Goal: Information Seeking & Learning: Find specific fact

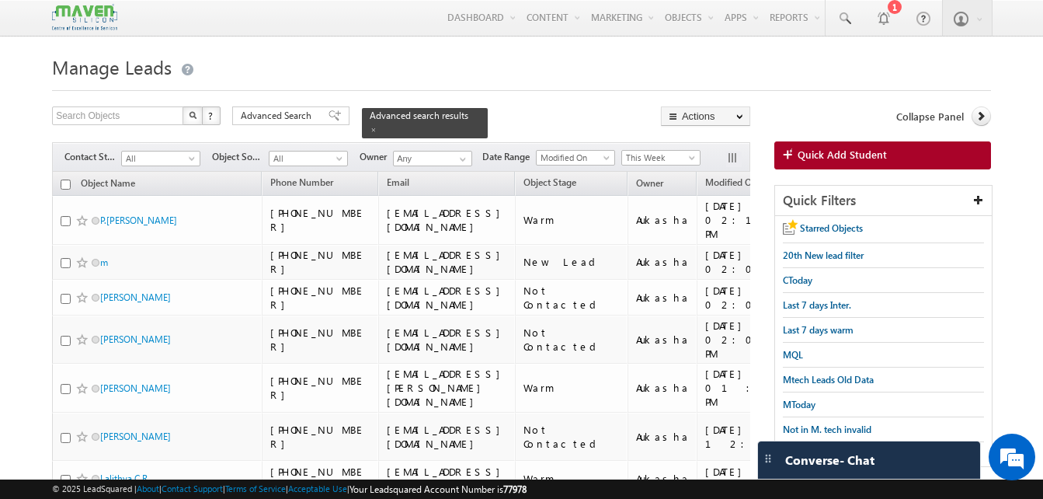
click at [294, 58] on h1 "Manage Leads" at bounding box center [521, 65] width 939 height 30
click at [505, 96] on form "Manage Leads Search Objects X ? 13 results found Advanced Search Advanced Searc…" at bounding box center [521, 461] width 939 height 822
click at [545, 49] on body "Menu Aukasha lsq5@ maven -sili con.c om" at bounding box center [521, 436] width 1043 height 873
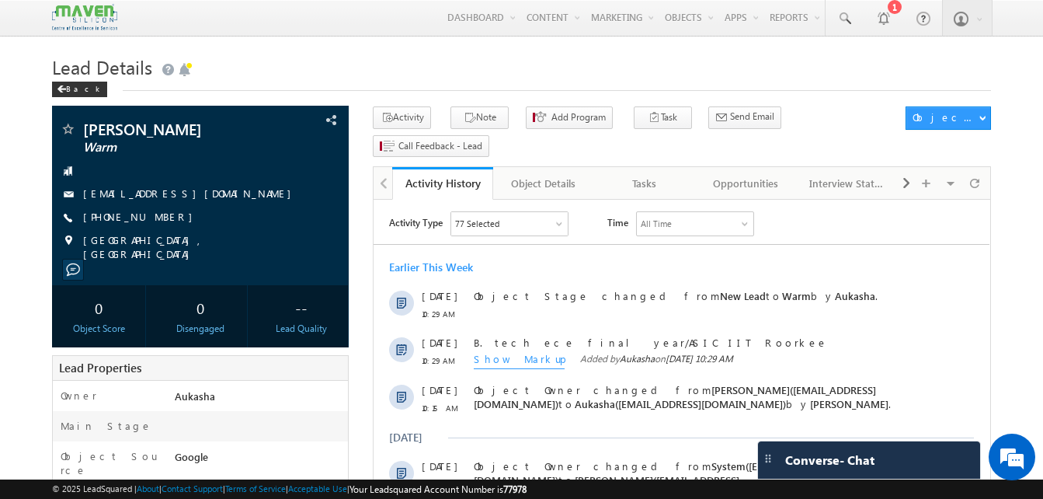
click at [159, 218] on div "[PHONE_NUMBER]" at bounding box center [200, 218] width 281 height 16
copy div "[PHONE_NUMBER]"
click at [62, 215] on span at bounding box center [68, 218] width 16 height 16
click at [158, 217] on div "+91-9552067110" at bounding box center [200, 218] width 281 height 16
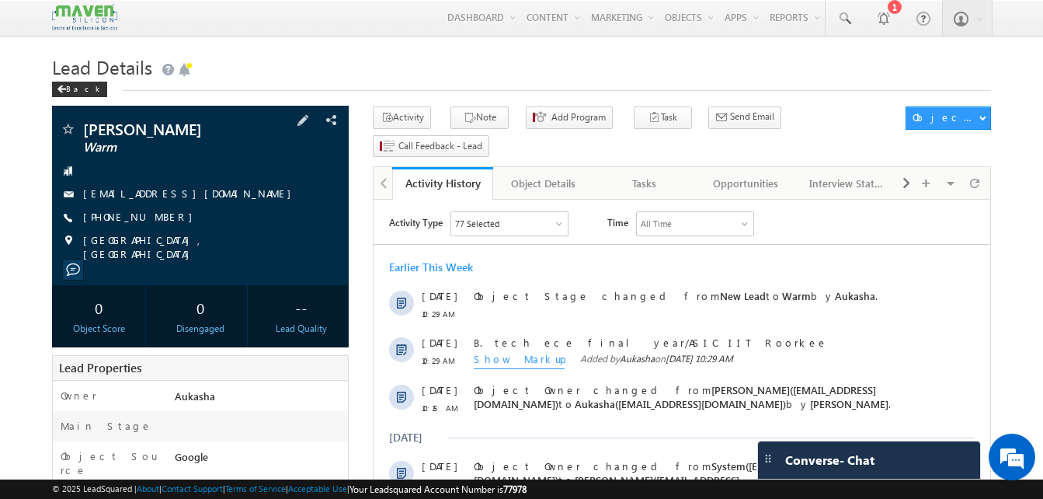
copy div "+91-9552067110"
click at [204, 67] on h1 "Lead Details" at bounding box center [521, 65] width 939 height 30
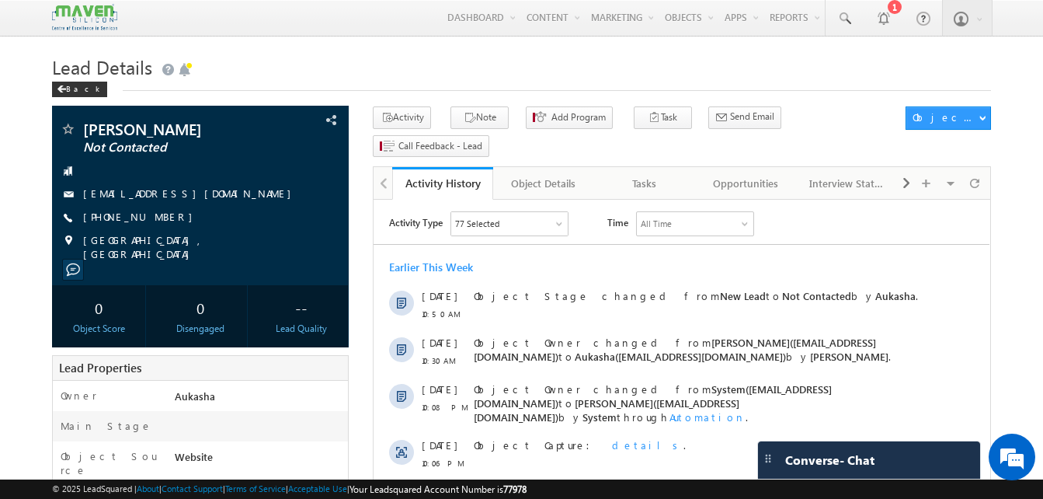
click at [399, 57] on h1 "Lead Details" at bounding box center [521, 65] width 939 height 30
click at [343, 80] on h1 "Lead Details" at bounding box center [521, 65] width 939 height 30
click at [422, 64] on h1 "Lead Details" at bounding box center [521, 65] width 939 height 30
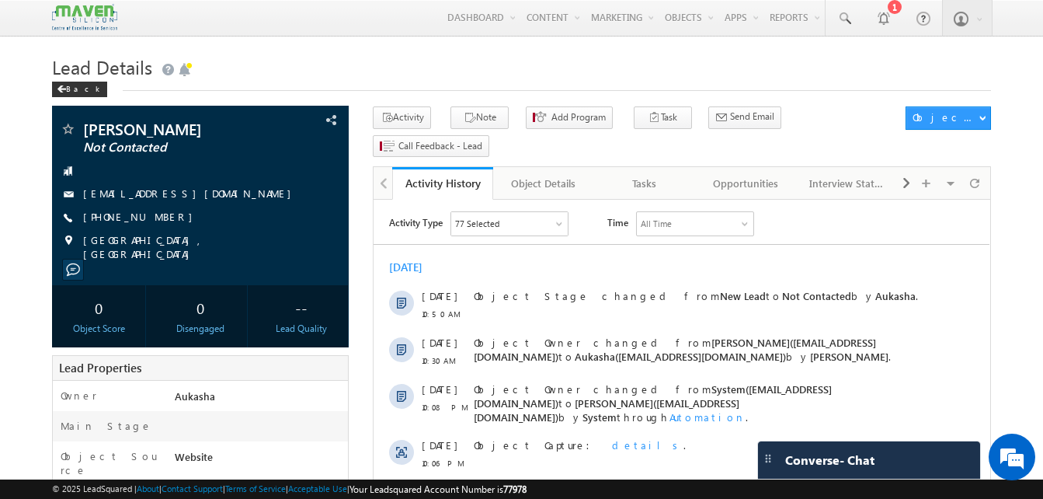
click at [395, 83] on div "Back" at bounding box center [521, 86] width 939 height 10
click at [381, 67] on h1 "Lead Details" at bounding box center [521, 65] width 939 height 30
click at [442, 61] on h1 "Lead Details" at bounding box center [521, 65] width 939 height 30
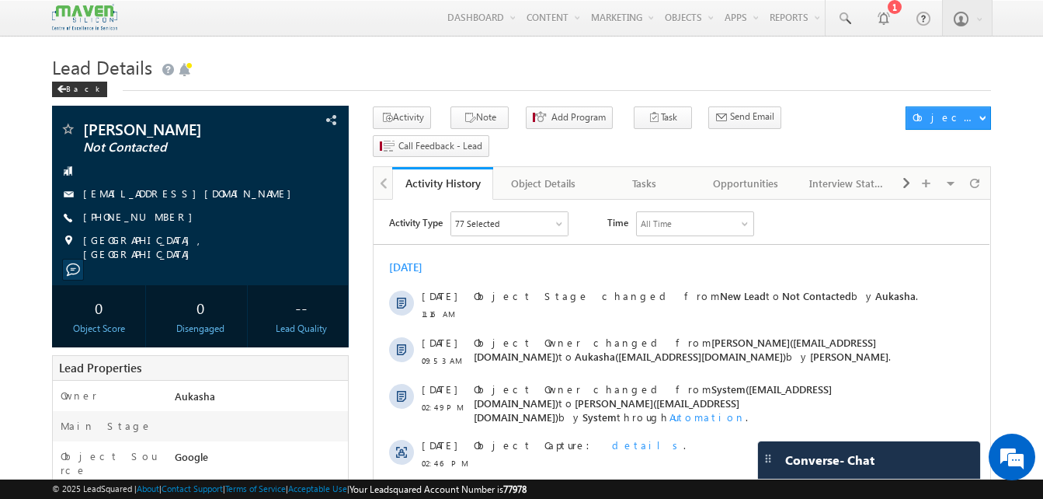
click at [357, 53] on h1 "Lead Details" at bounding box center [521, 65] width 939 height 30
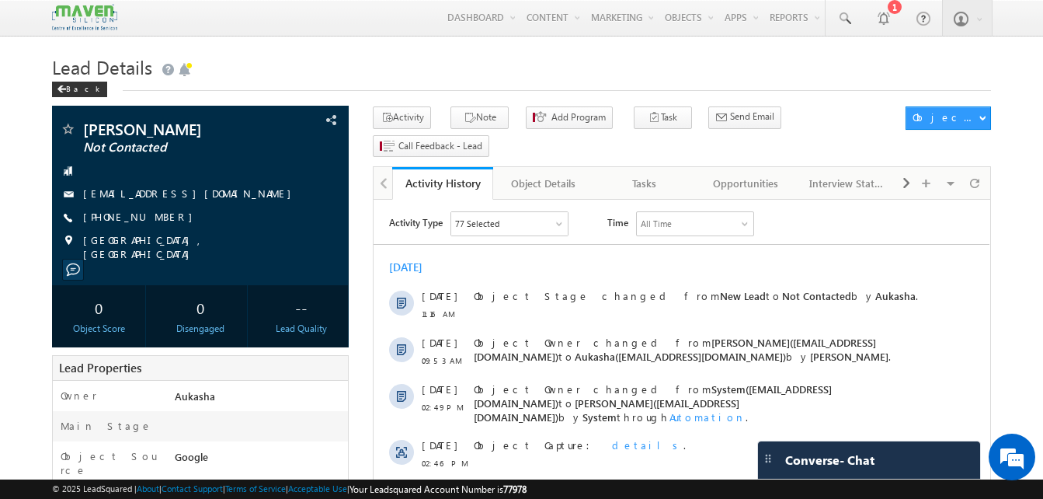
click at [320, 73] on h1 "Lead Details" at bounding box center [521, 65] width 939 height 30
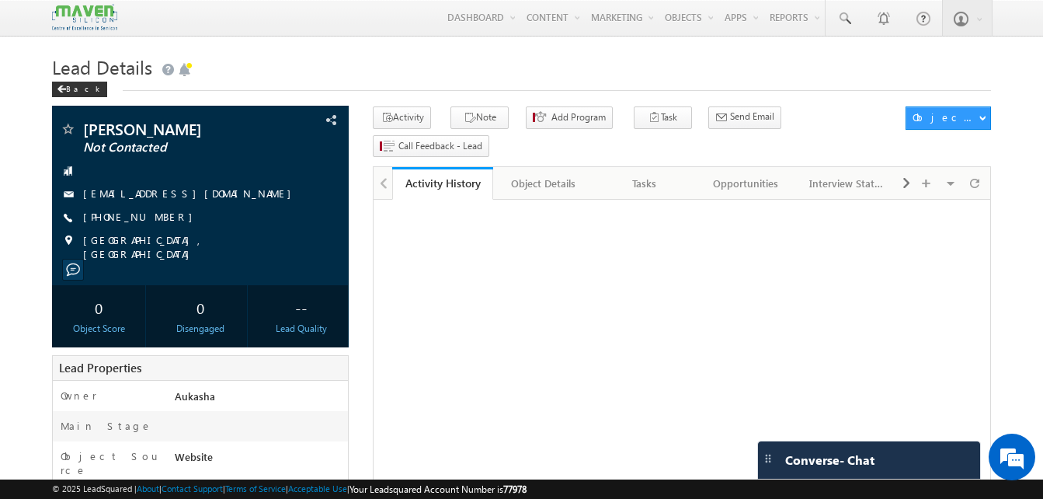
drag, startPoint x: 0, startPoint y: 0, endPoint x: 335, endPoint y: 67, distance: 341.3
click at [335, 67] on h1 "Lead Details" at bounding box center [521, 65] width 939 height 30
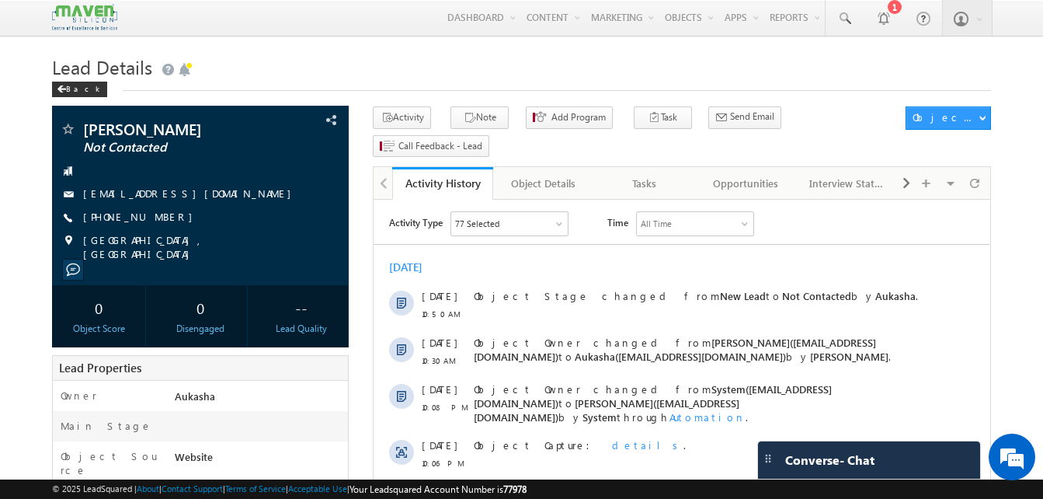
click at [384, 59] on h1 "Lead Details" at bounding box center [521, 65] width 939 height 30
click at [467, 69] on h1 "Lead Details" at bounding box center [521, 65] width 939 height 30
click at [525, 54] on h1 "Lead Details" at bounding box center [521, 65] width 939 height 30
click at [462, 61] on h1 "Lead Details" at bounding box center [521, 65] width 939 height 30
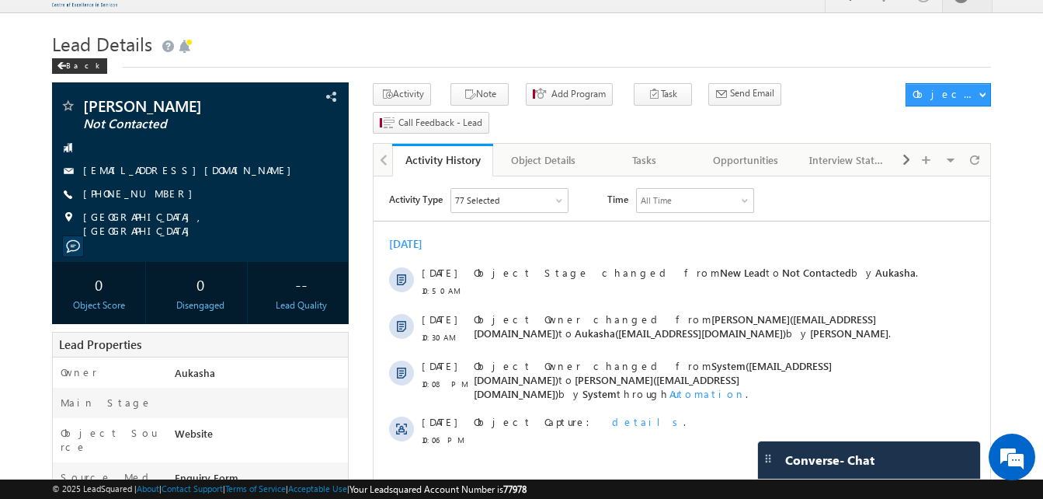
scroll to position [21, 0]
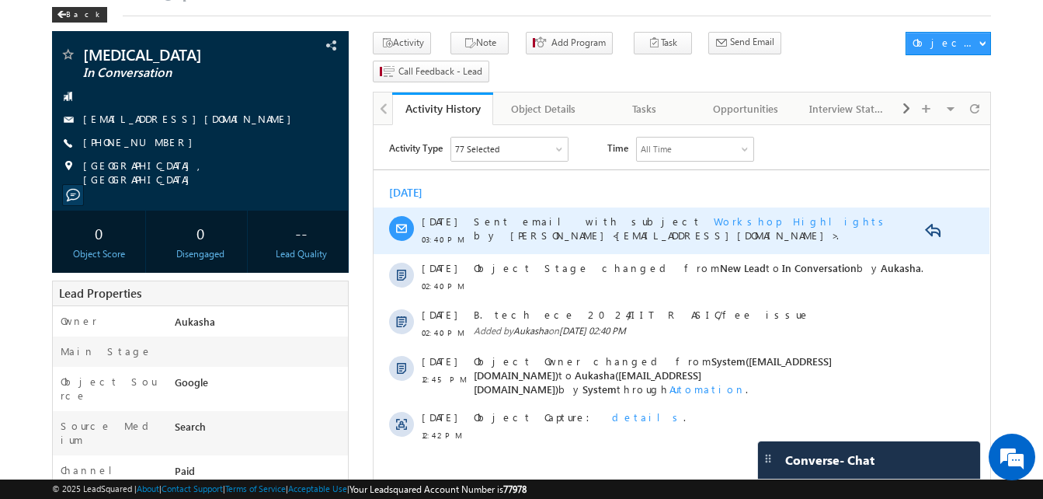
scroll to position [74, 0]
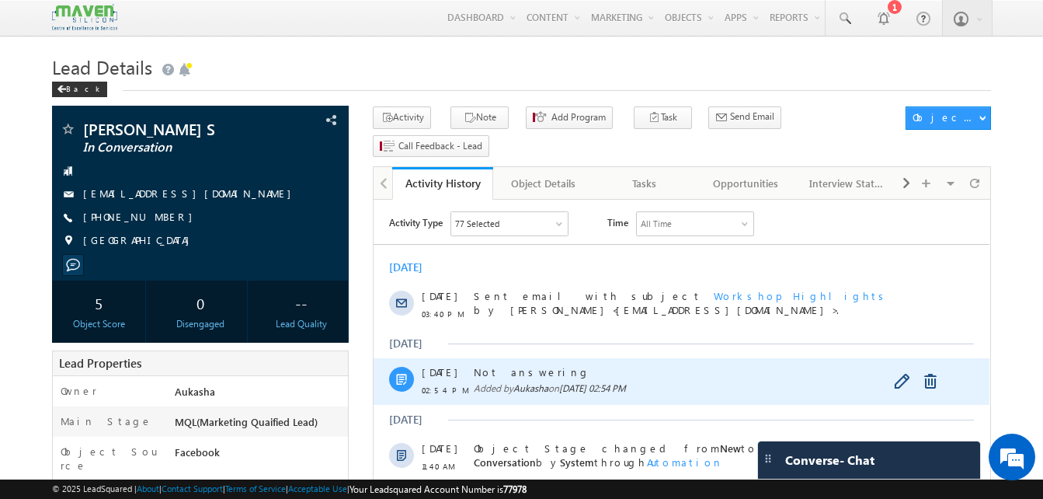
click at [523, 389] on span "Aukasha" at bounding box center [530, 388] width 35 height 12
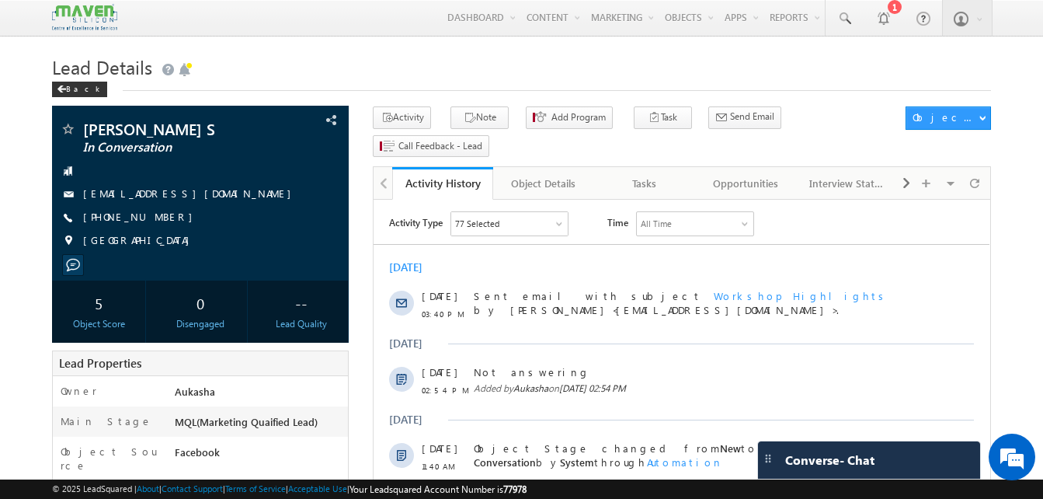
click at [627, 64] on h1 "Lead Details" at bounding box center [521, 65] width 939 height 30
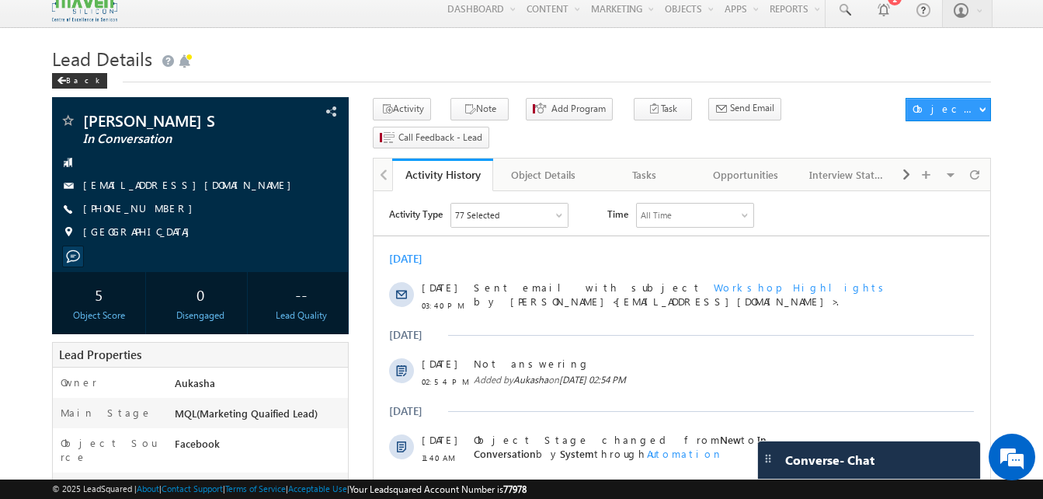
scroll to position [9, 0]
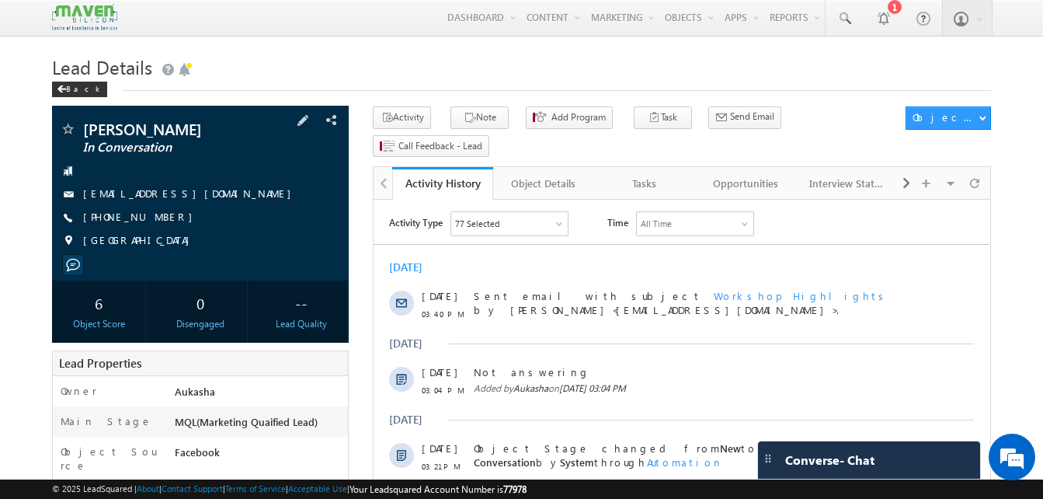
click at [160, 217] on div "+91-6303001558" at bounding box center [200, 218] width 281 height 16
click at [158, 217] on div "+91-6303001558" at bounding box center [200, 218] width 281 height 16
copy div "+91-6303001558"
click at [292, 75] on h1 "Lead Details" at bounding box center [521, 65] width 939 height 30
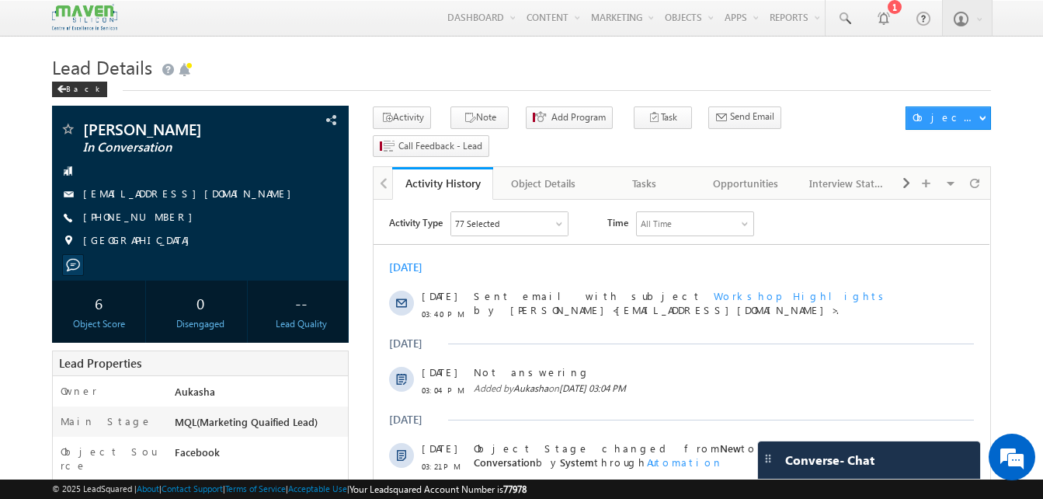
click at [507, 78] on h1 "Lead Details" at bounding box center [521, 65] width 939 height 30
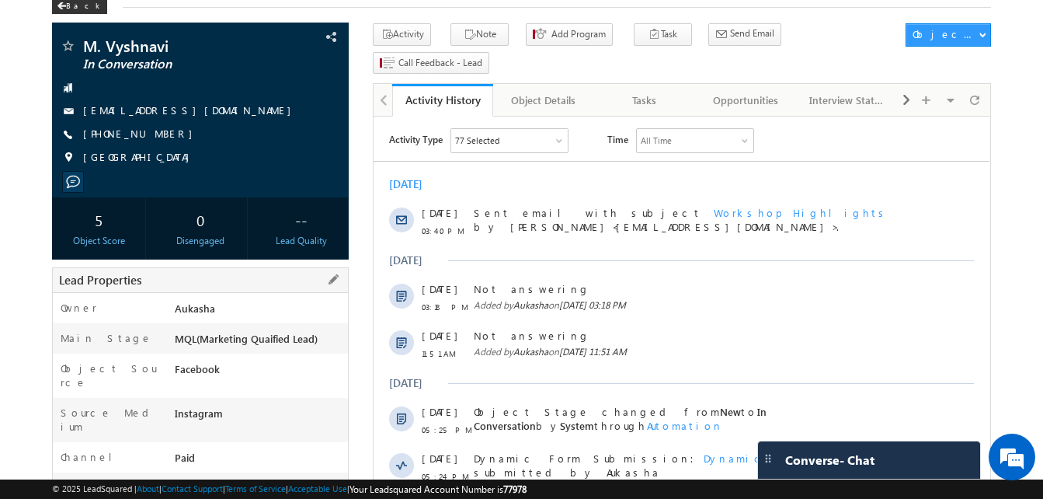
click at [159, 289] on div "Lead Properties" at bounding box center [200, 280] width 297 height 26
drag, startPoint x: 169, startPoint y: 135, endPoint x: 158, endPoint y: 138, distance: 12.1
click at [158, 138] on div "[PHONE_NUMBER]" at bounding box center [200, 135] width 281 height 16
copy div "[PHONE_NUMBER]"
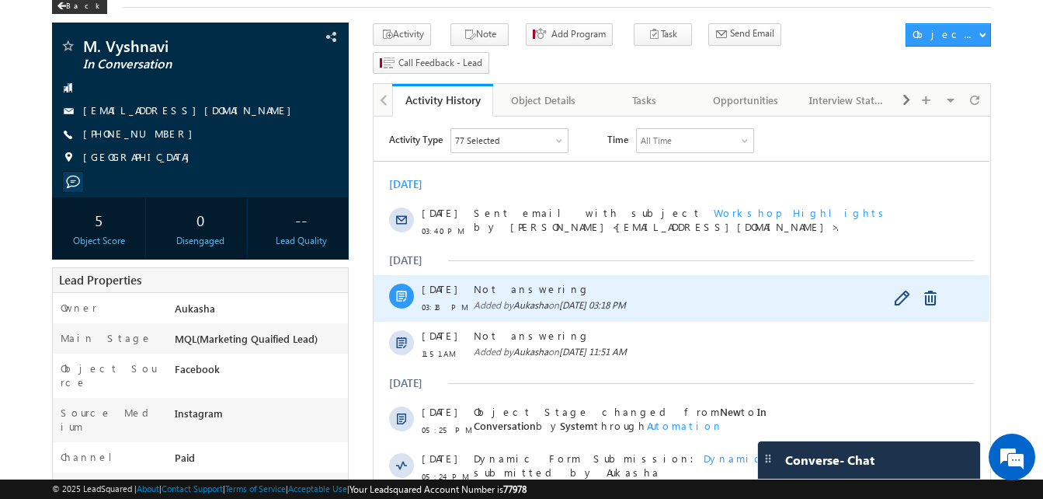
click at [617, 282] on span "Not answering" at bounding box center [699, 289] width 450 height 14
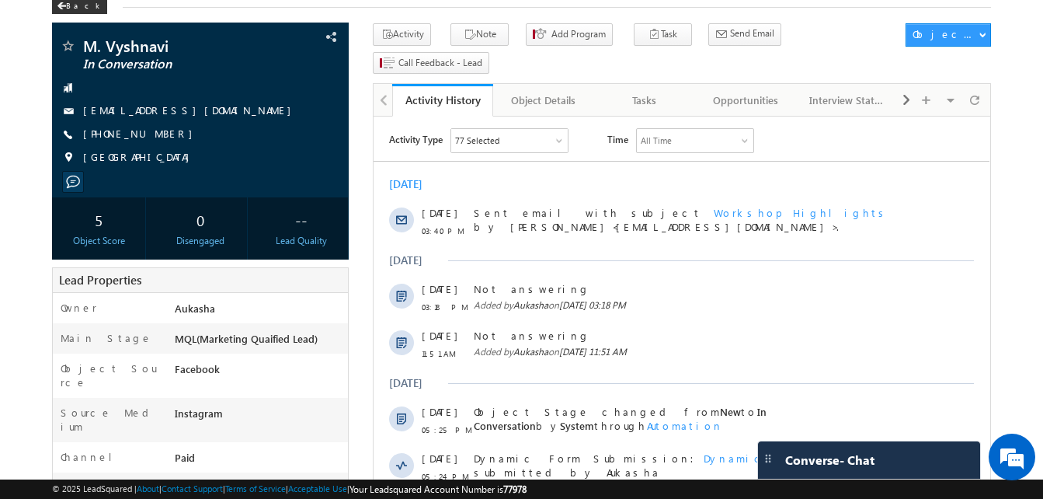
click at [586, 246] on div "Today 07 Oct 03:40 PM Sent email with subject Workshop Highlights by Aukasha<ls…" at bounding box center [682, 469] width 616 height 600
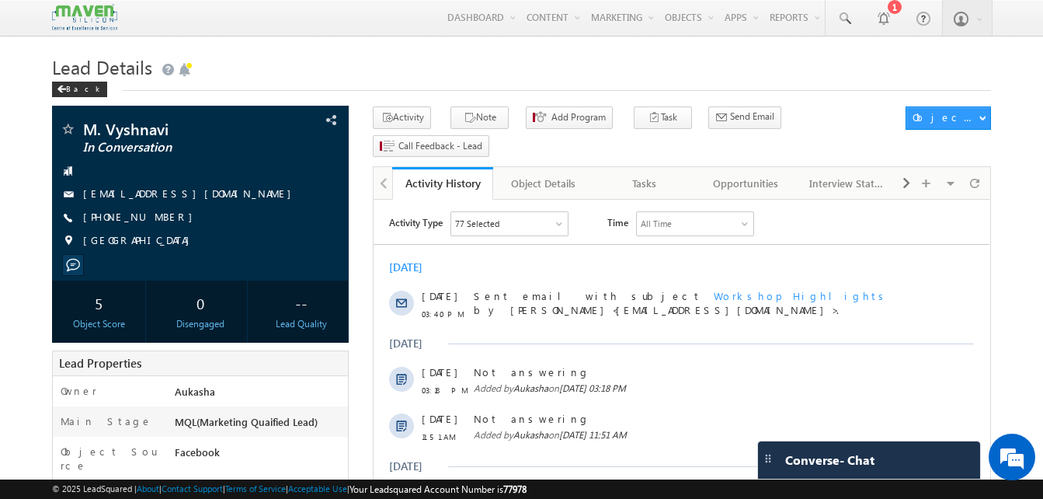
click at [559, 71] on h1 "Lead Details" at bounding box center [521, 65] width 939 height 30
click at [454, 67] on h1 "Lead Details" at bounding box center [521, 65] width 939 height 30
click at [460, 97] on div "Lead Details Back" at bounding box center [521, 78] width 939 height 56
